Goal: Task Accomplishment & Management: Manage account settings

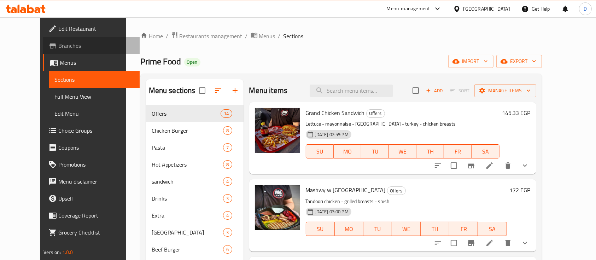
click at [64, 44] on span "Branches" at bounding box center [96, 45] width 76 height 8
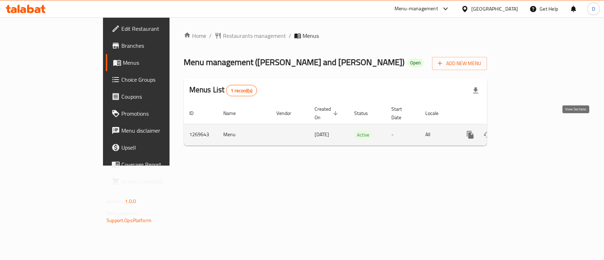
click at [530, 129] on link "enhanced table" at bounding box center [521, 134] width 17 height 17
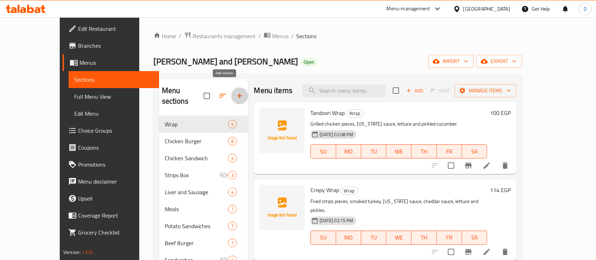
click at [231, 89] on button "button" at bounding box center [239, 95] width 17 height 17
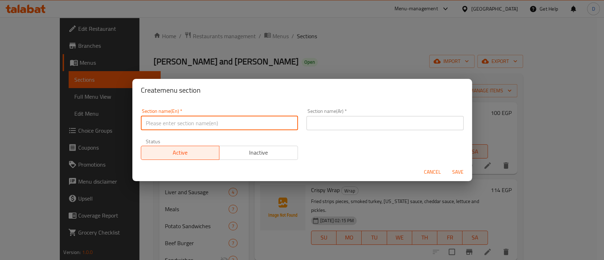
click at [194, 118] on input "text" at bounding box center [219, 123] width 157 height 14
type input "Offers"
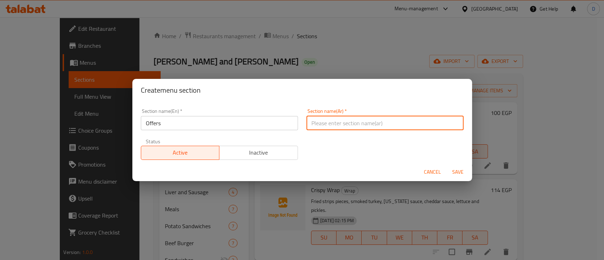
click at [333, 122] on input "text" at bounding box center [384, 123] width 157 height 14
type input "العروض"
click at [446, 166] on button "Save" at bounding box center [457, 172] width 23 height 13
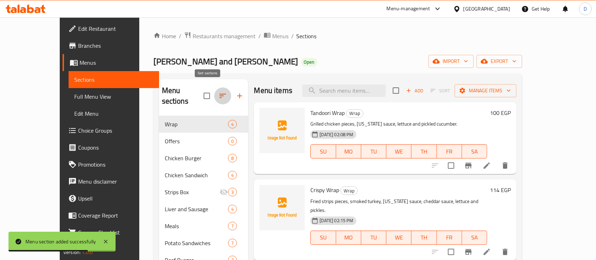
click at [219, 94] on icon "button" at bounding box center [223, 96] width 8 height 8
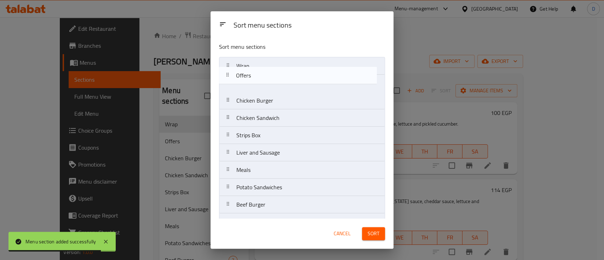
drag, startPoint x: 248, startPoint y: 83, endPoint x: 248, endPoint y: 67, distance: 16.3
click at [248, 67] on nav "Wrap Offers Chicken Burger Chicken Sandwich Strips Box Liver and Sausage Meals …" at bounding box center [302, 178] width 166 height 243
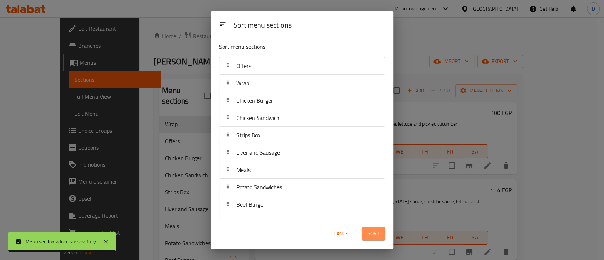
click at [375, 236] on span "Sort" at bounding box center [374, 233] width 12 height 9
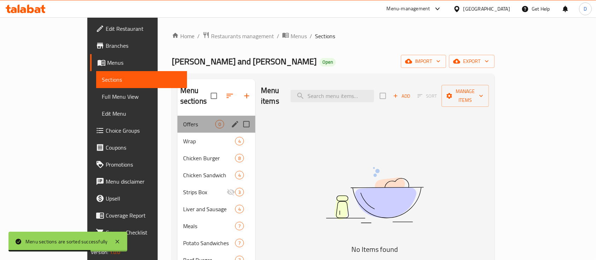
click at [190, 118] on div "Offers 0" at bounding box center [217, 124] width 78 height 17
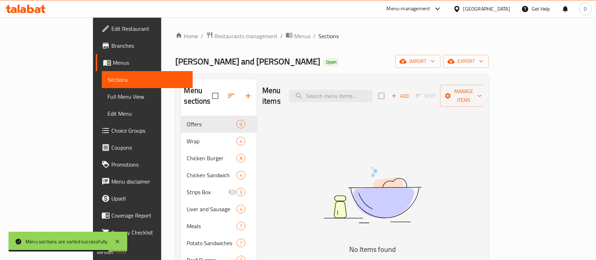
click at [476, 94] on div "Add Sort Manage items" at bounding box center [432, 96] width 109 height 22
click at [410, 94] on span "Add" at bounding box center [400, 96] width 19 height 8
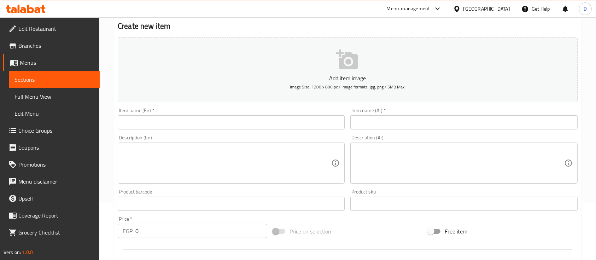
scroll to position [58, 0]
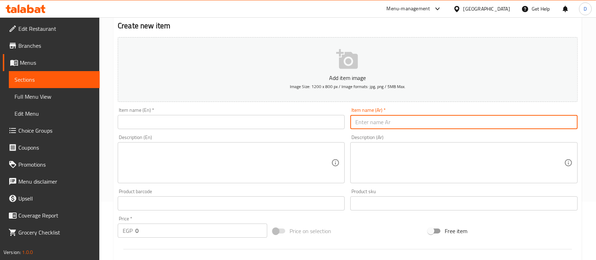
click at [436, 121] on input "text" at bounding box center [464, 122] width 227 height 14
paste input "سندوتش فاير راب + سندوتش بطاطس موتزريلا سورى"
type input "سندوتش فاير راب + سندوتش بطاطس موتزريلا سورى"
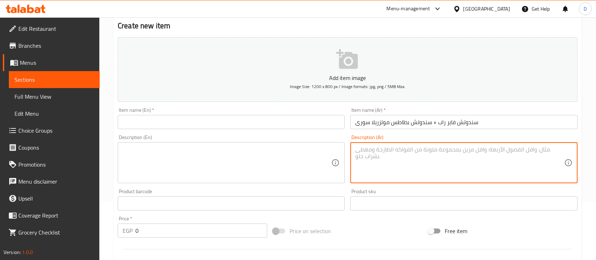
click at [434, 169] on textarea at bounding box center [459, 163] width 209 height 34
paste textarea "سندوتش فاير راب + سندوتش بطاطس موتزريلا سورى"
type textarea "سندوتش فاير راب + سندوتش بطاطس موتزريلا سورى"
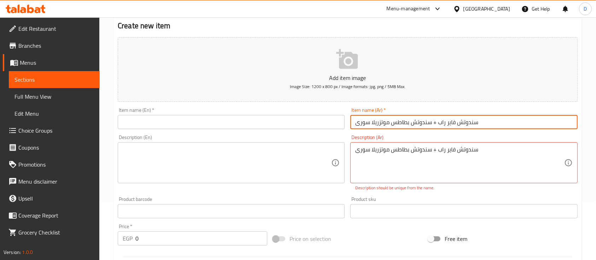
click at [419, 120] on input "سندوتش فاير راب + سندوتش بطاطس موتزريلا سورى" at bounding box center [464, 122] width 227 height 14
type input "عرض البطل"
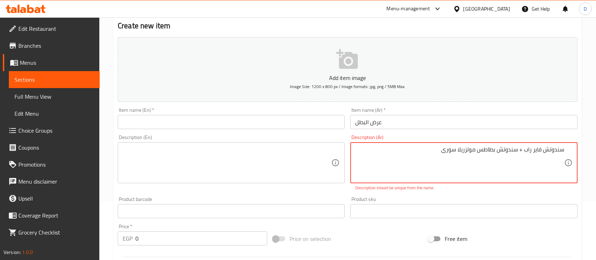
click at [388, 152] on textarea "سندوتش فاير راب + سندوتش بطاطس موتزريلا سورى" at bounding box center [459, 163] width 209 height 34
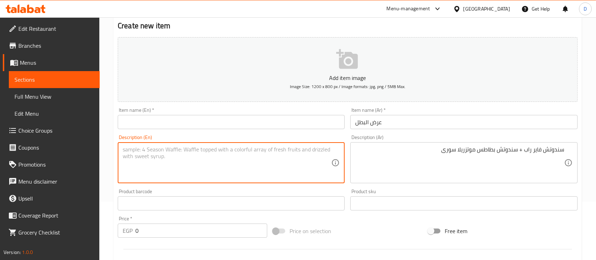
click at [220, 149] on textarea at bounding box center [227, 163] width 209 height 34
paste textarea "Fire Wrap Sandwich + Syrian Mozzarella Potato Sandwich"
type textarea "Fire Wrap Sandwich + Syrian Mozzarella Potato Sandwich"
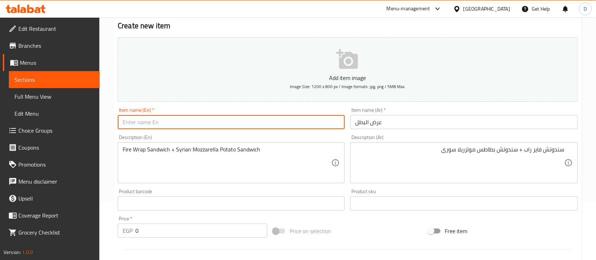
click at [209, 118] on input "text" at bounding box center [231, 122] width 227 height 14
type input "ث"
type input "El-Batal Offer"
click at [187, 227] on input "0" at bounding box center [201, 231] width 132 height 14
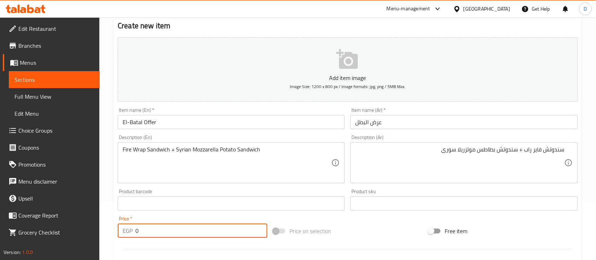
click at [187, 227] on input "0" at bounding box center [201, 231] width 132 height 14
type input "118"
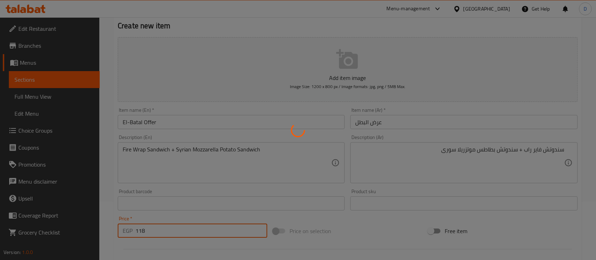
type input "0"
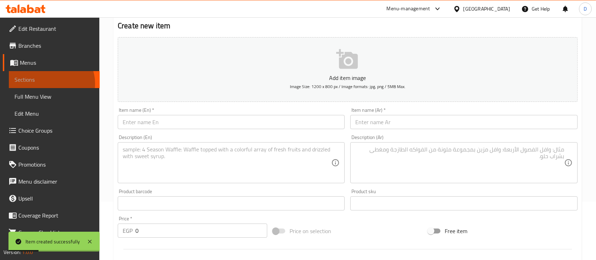
click at [51, 83] on span "Sections" at bounding box center [55, 79] width 80 height 8
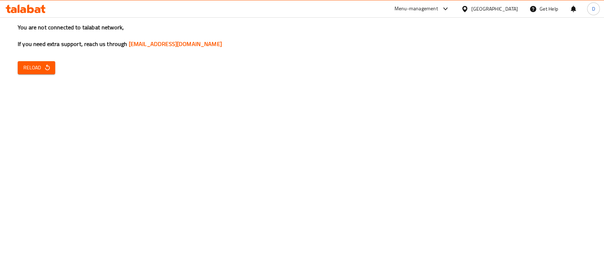
click at [37, 65] on span "Reload" at bounding box center [36, 67] width 26 height 9
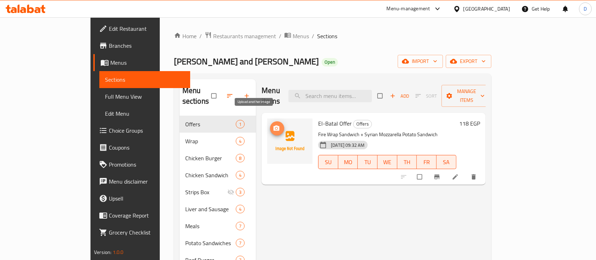
click at [270, 121] on button "upload picture" at bounding box center [277, 128] width 14 height 14
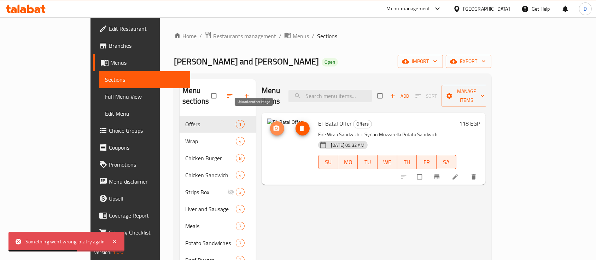
click at [270, 122] on button "upload picture" at bounding box center [277, 128] width 14 height 14
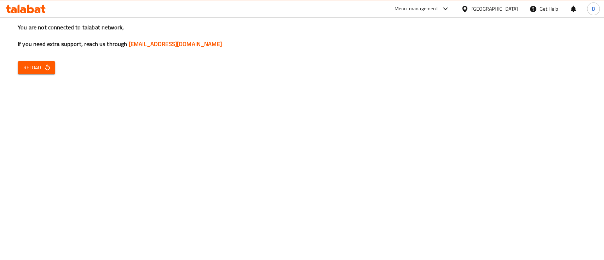
click at [31, 74] on button "Reload" at bounding box center [36, 67] width 37 height 13
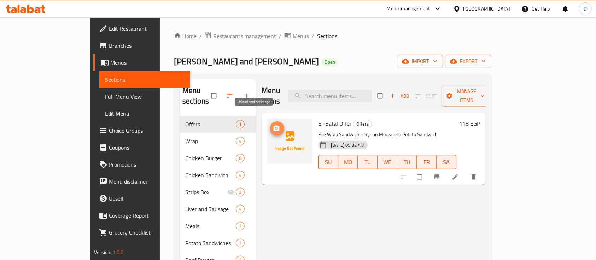
click at [274, 126] on icon "upload picture" at bounding box center [277, 128] width 6 height 5
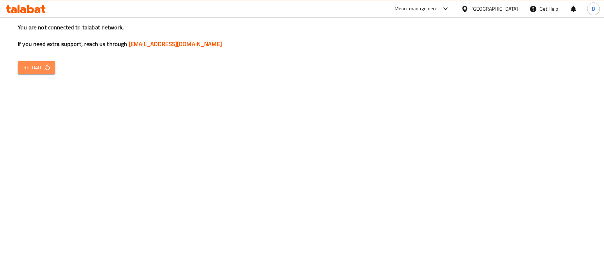
click at [44, 67] on icon "button" at bounding box center [47, 67] width 7 height 7
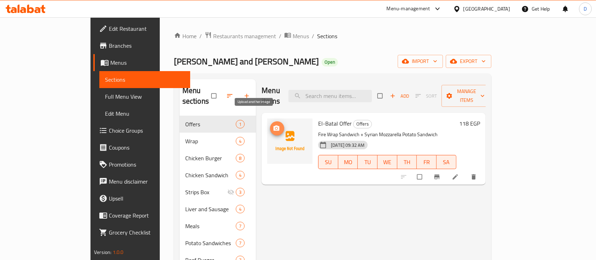
click at [270, 121] on button "upload picture" at bounding box center [277, 128] width 14 height 14
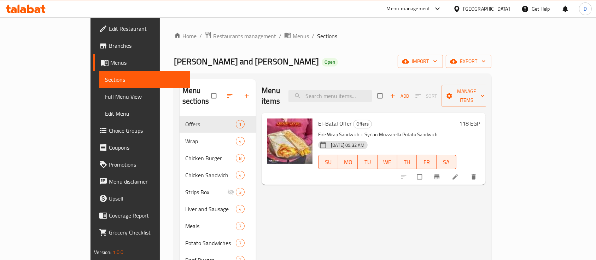
drag, startPoint x: 28, startPoint y: 3, endPoint x: 31, endPoint y: 7, distance: 4.8
click at [31, 7] on div at bounding box center [25, 9] width 51 height 14
click at [31, 7] on icon at bounding box center [26, 9] width 40 height 8
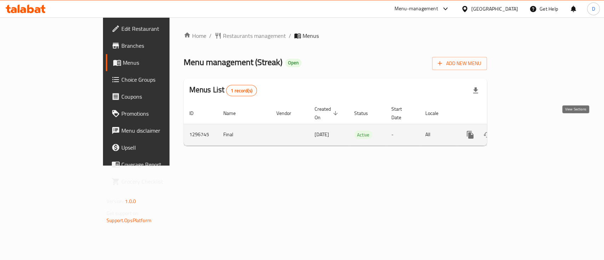
click at [530, 132] on link "enhanced table" at bounding box center [521, 134] width 17 height 17
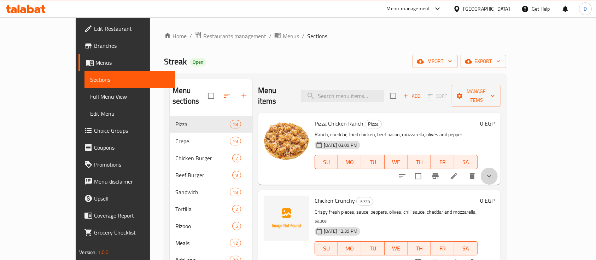
click at [498, 168] on button "show more" at bounding box center [489, 176] width 17 height 17
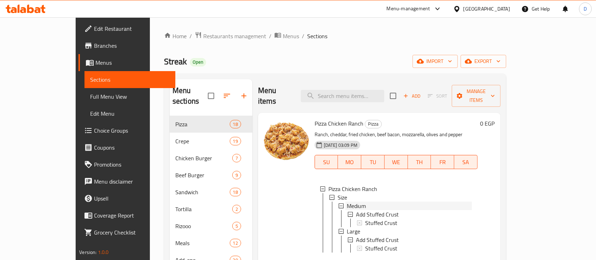
click at [410, 202] on div "Medium" at bounding box center [409, 206] width 125 height 8
